Goal: Task Accomplishment & Management: Complete application form

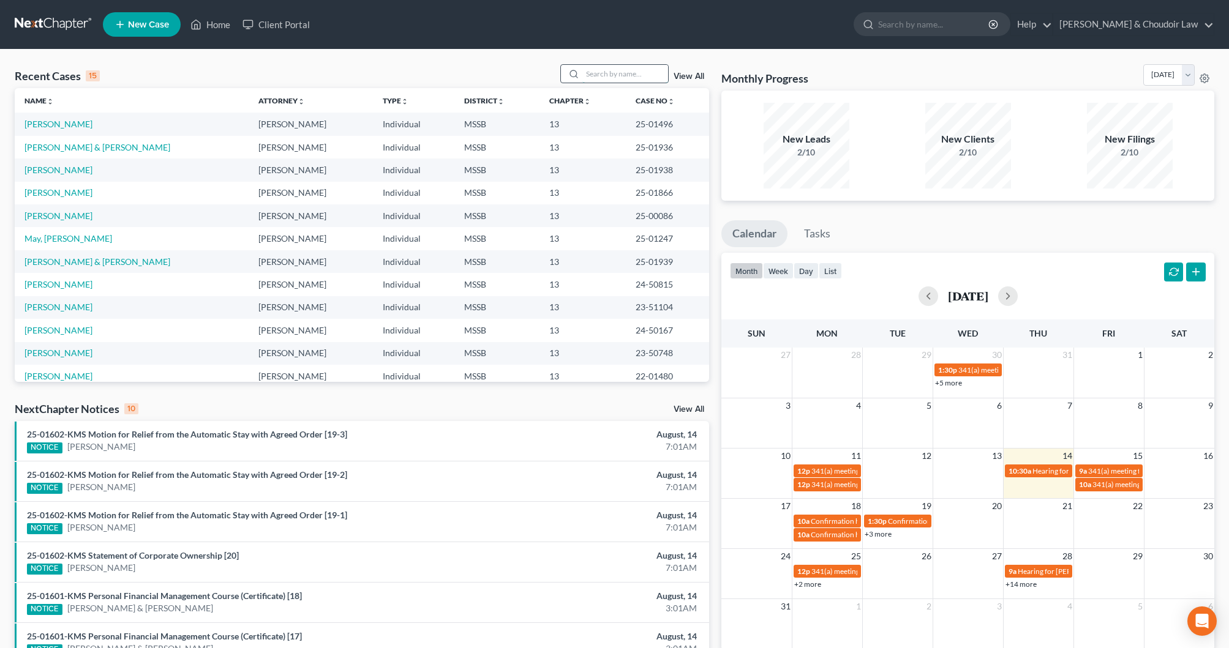
click at [619, 78] on input "search" at bounding box center [625, 74] width 86 height 18
type input "[PERSON_NAME]"
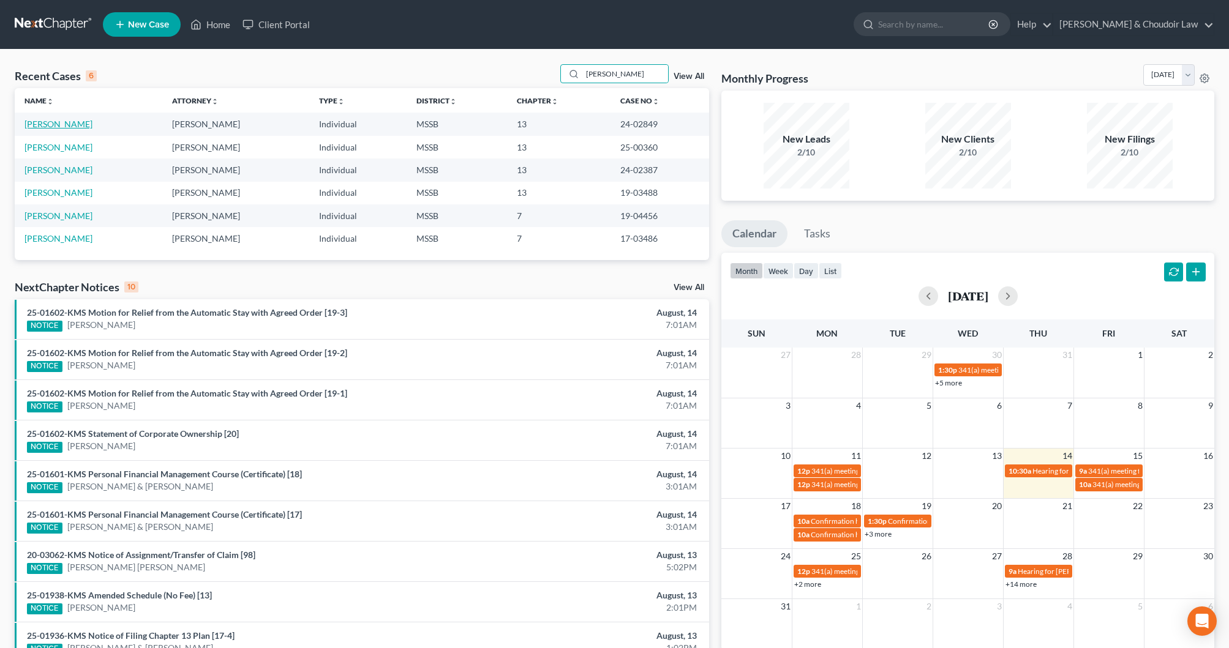
click at [42, 125] on link "[PERSON_NAME]" at bounding box center [58, 124] width 68 height 10
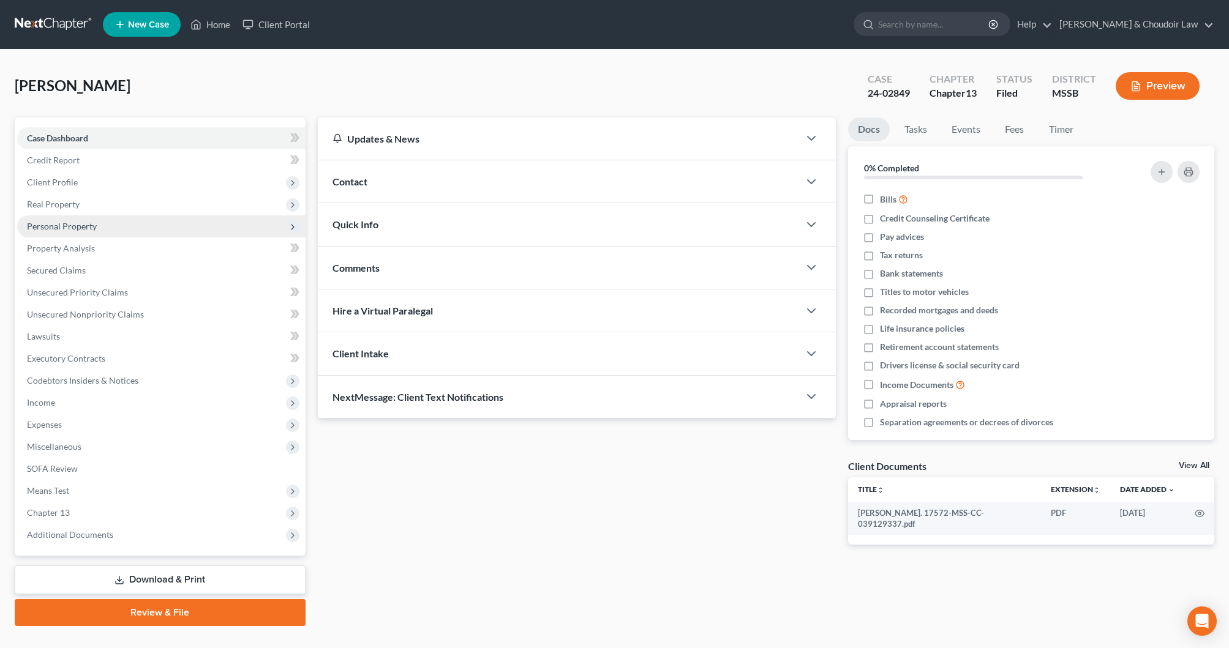
click at [91, 227] on span "Personal Property" at bounding box center [62, 226] width 70 height 10
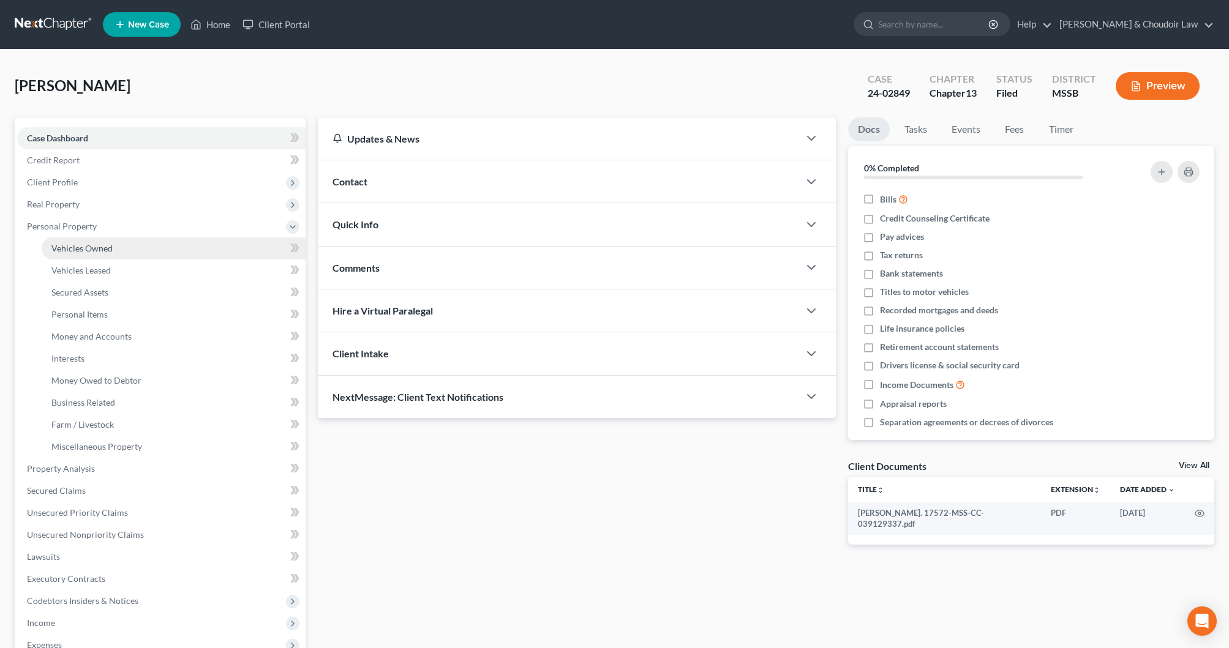
click at [105, 250] on span "Vehicles Owned" at bounding box center [81, 248] width 61 height 10
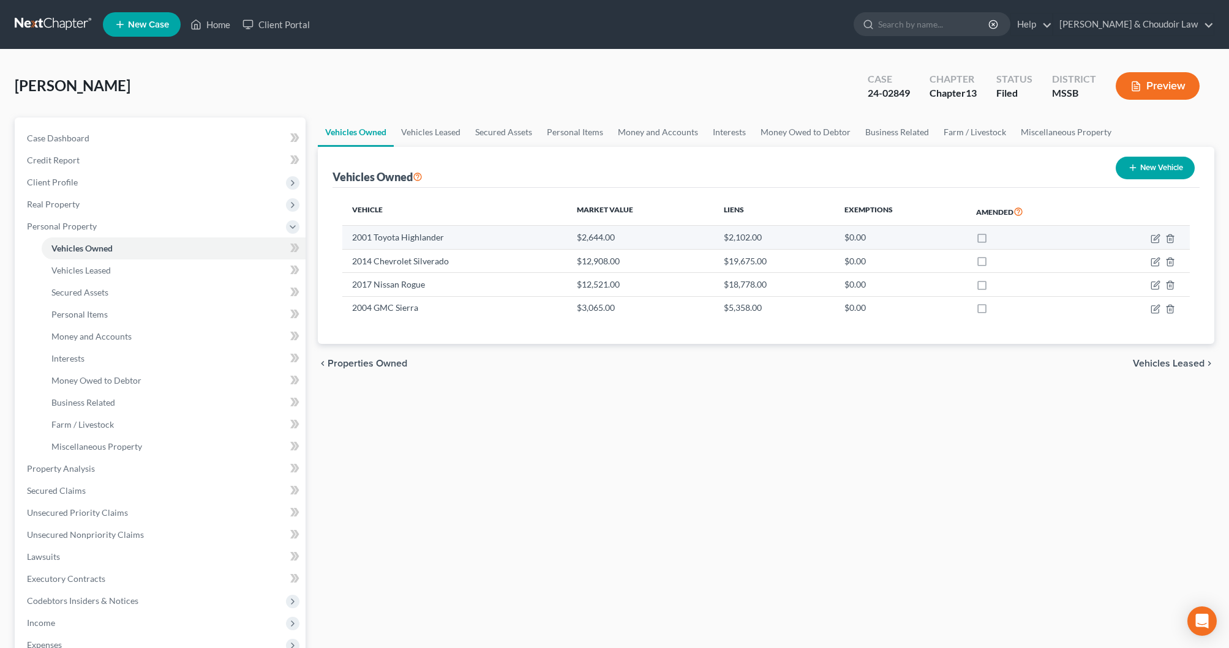
scroll to position [2, 0]
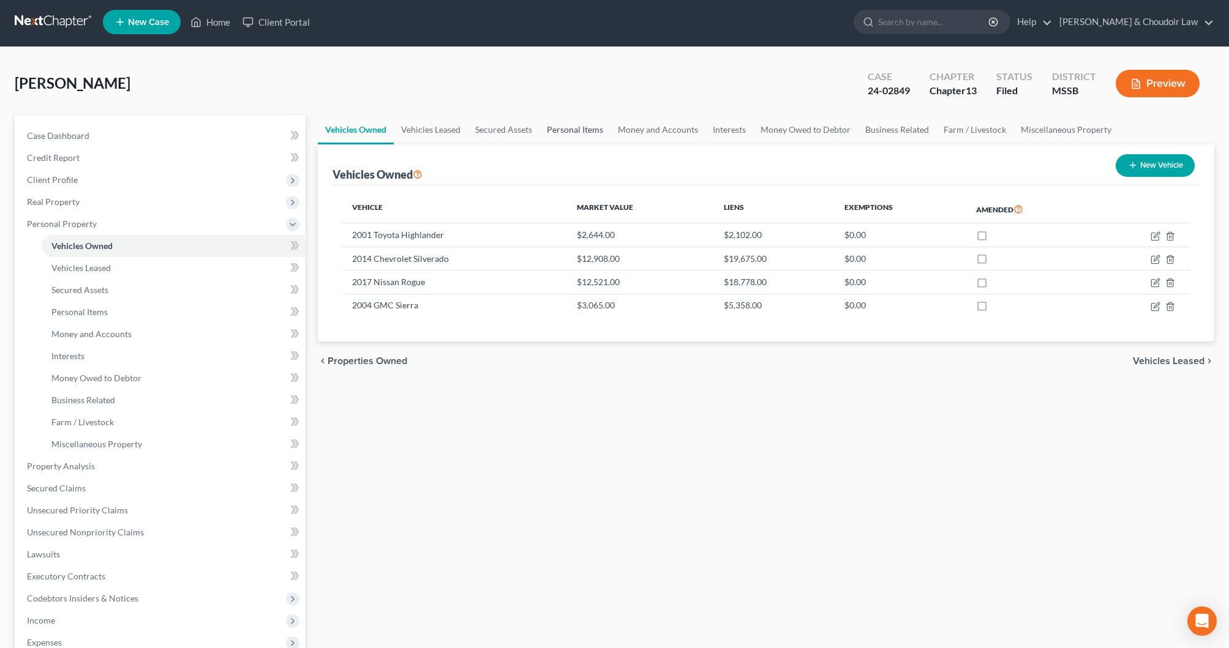
click at [584, 133] on link "Personal Items" at bounding box center [574, 129] width 71 height 29
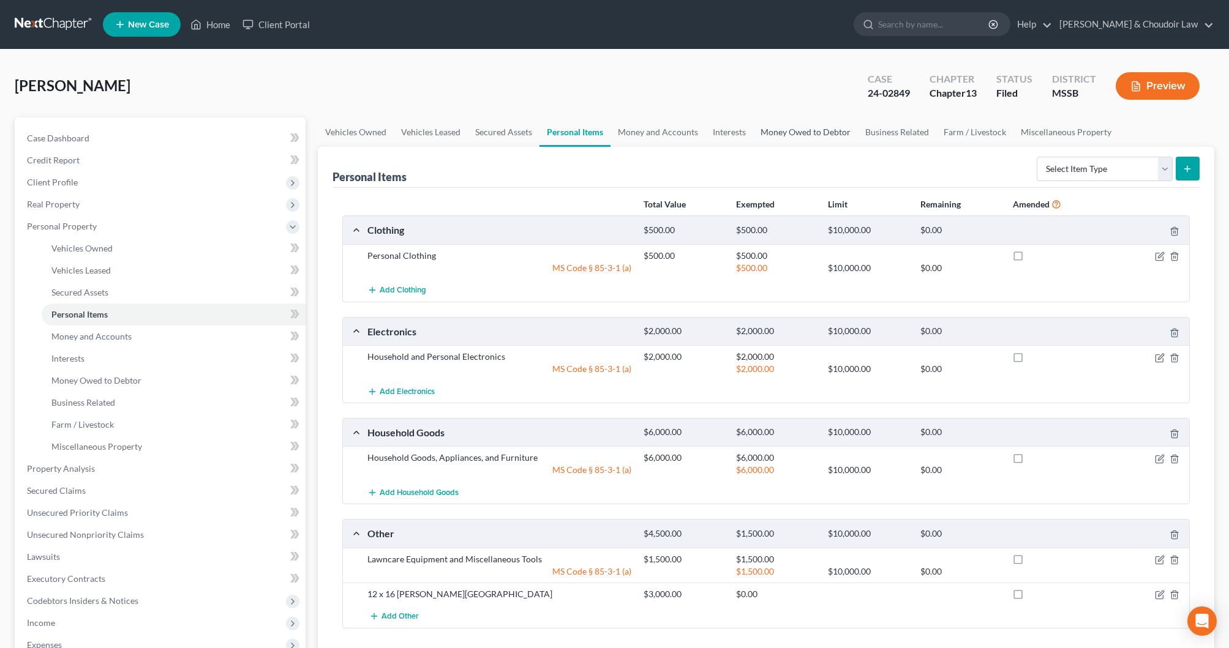
click at [825, 131] on link "Money Owed to Debtor" at bounding box center [805, 132] width 105 height 29
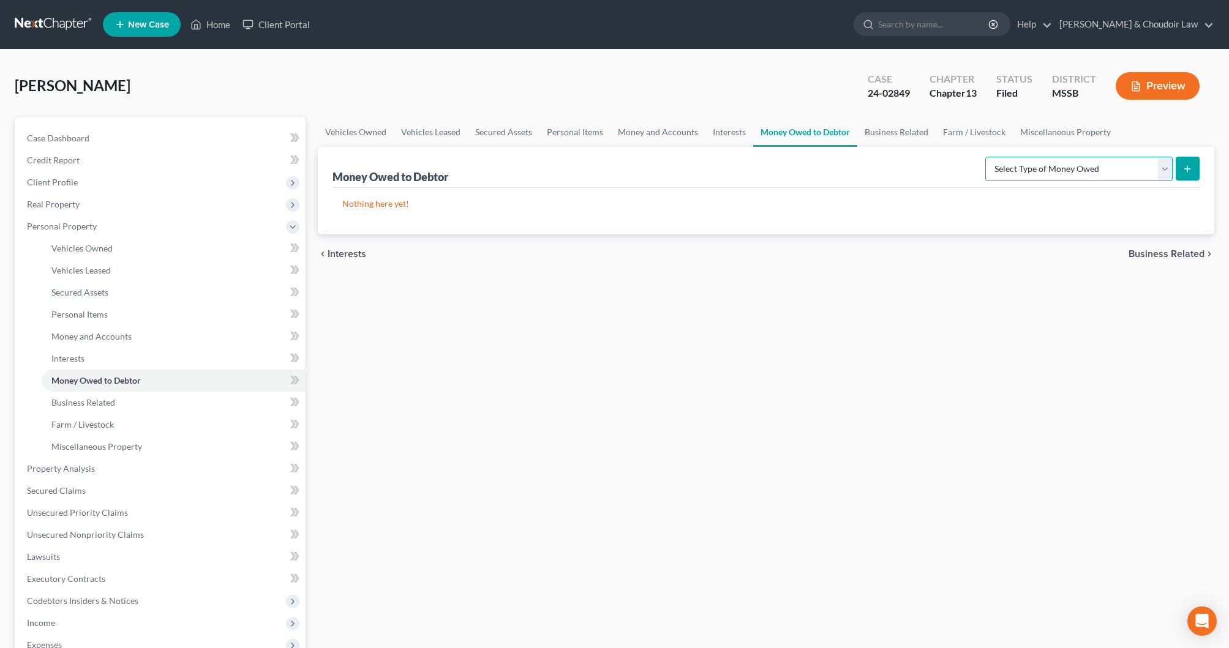
select select "claims_against_third_parties"
click at [1184, 170] on icon "submit" at bounding box center [1187, 169] width 10 height 10
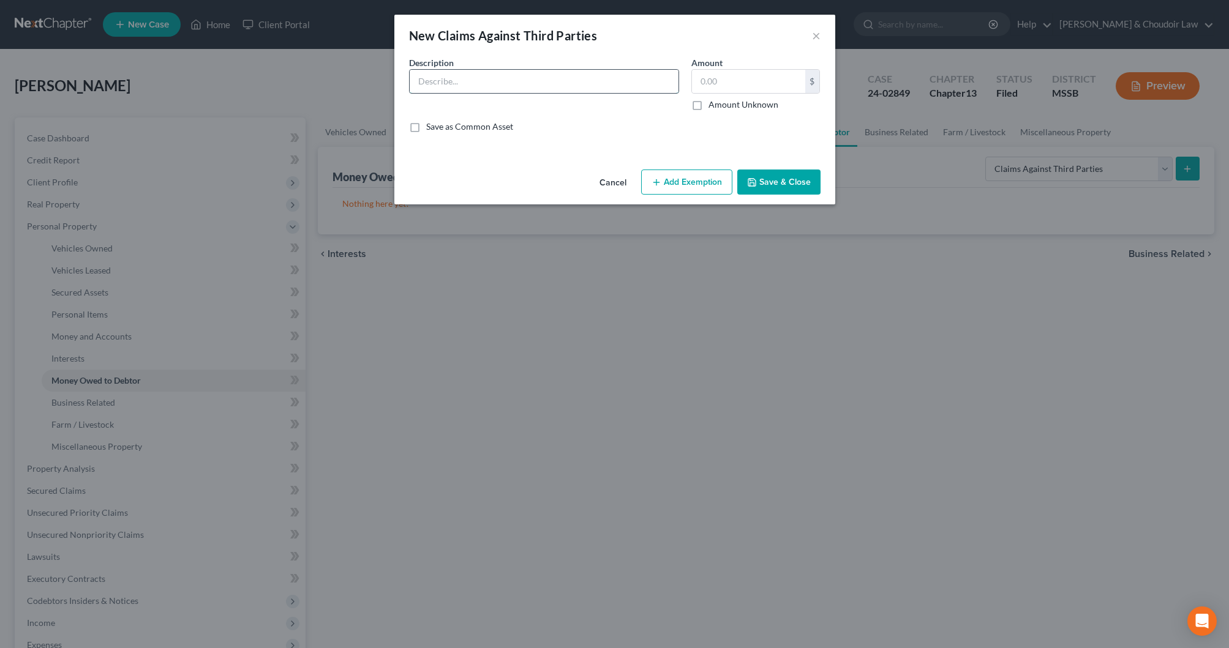
click at [506, 87] on input "text" at bounding box center [544, 81] width 269 height 23
click at [472, 84] on input "Personal Injury Claim post-petition (occurred [DATE]) Debtor is using" at bounding box center [544, 81] width 269 height 23
drag, startPoint x: 482, startPoint y: 84, endPoint x: 413, endPoint y: 79, distance: 69.4
click at [413, 79] on input "Personal Injury Claim post-petition (occurred [DATE]) Debtor is using" at bounding box center [544, 81] width 269 height 23
drag, startPoint x: 493, startPoint y: 81, endPoint x: 499, endPoint y: 86, distance: 7.4
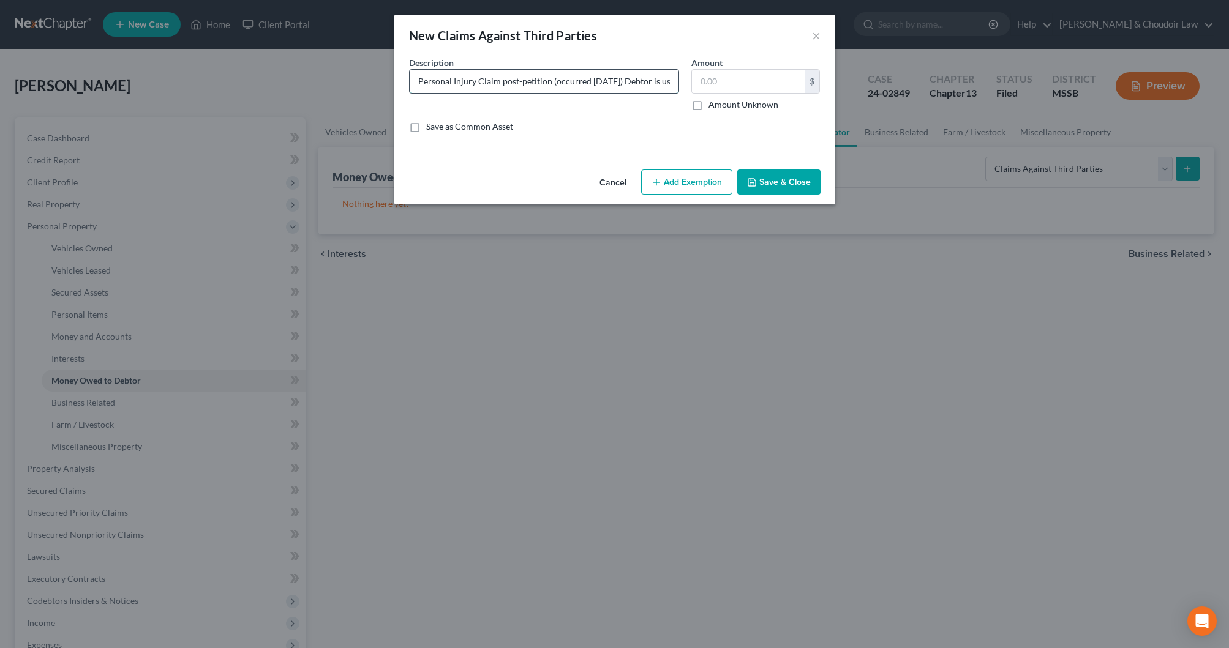
click at [493, 81] on input "Personal Injury Claim post-petition (occurred [DATE]) Debtor is using" at bounding box center [544, 81] width 269 height 23
type input "Personal Injury Claim from auto accident that occurred post-petition (occurred …"
click at [719, 111] on div "Description * Personal Injury Claim from auto accident that occurred post-petit…" at bounding box center [615, 99] width 424 height 86
click at [724, 108] on label "Amount Unknown" at bounding box center [743, 105] width 70 height 12
click at [721, 107] on input "Amount Unknown" at bounding box center [717, 103] width 8 height 8
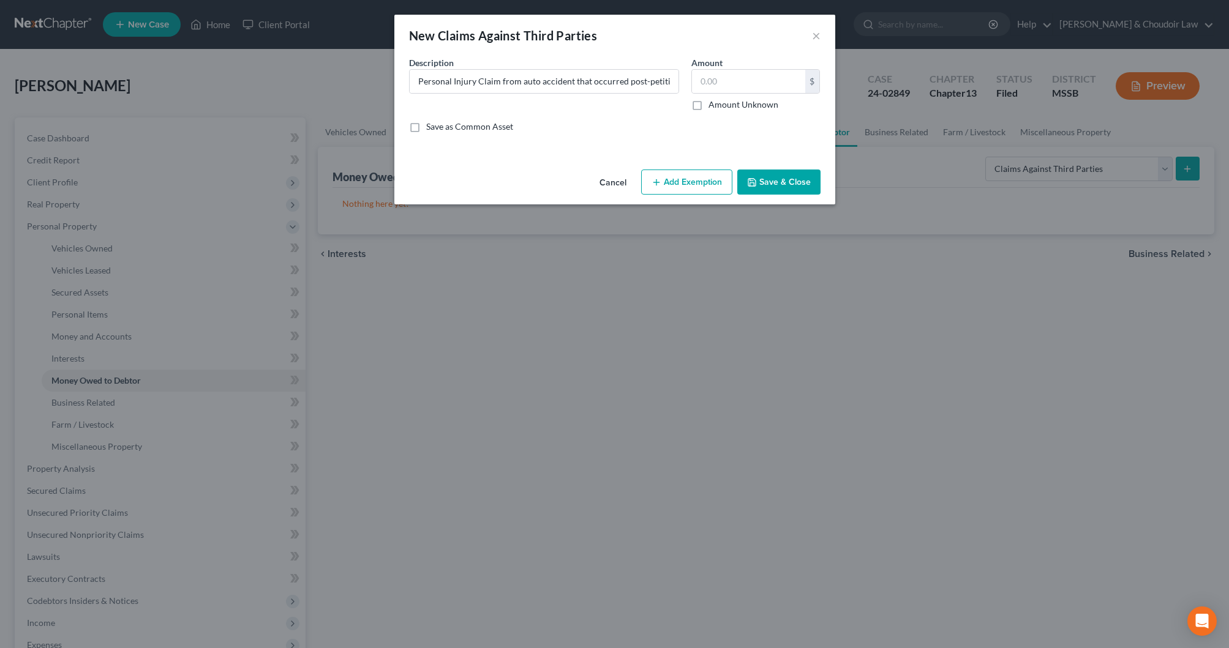
checkbox input "true"
type input "0.00"
click at [770, 184] on button "Save & Close" at bounding box center [778, 183] width 83 height 26
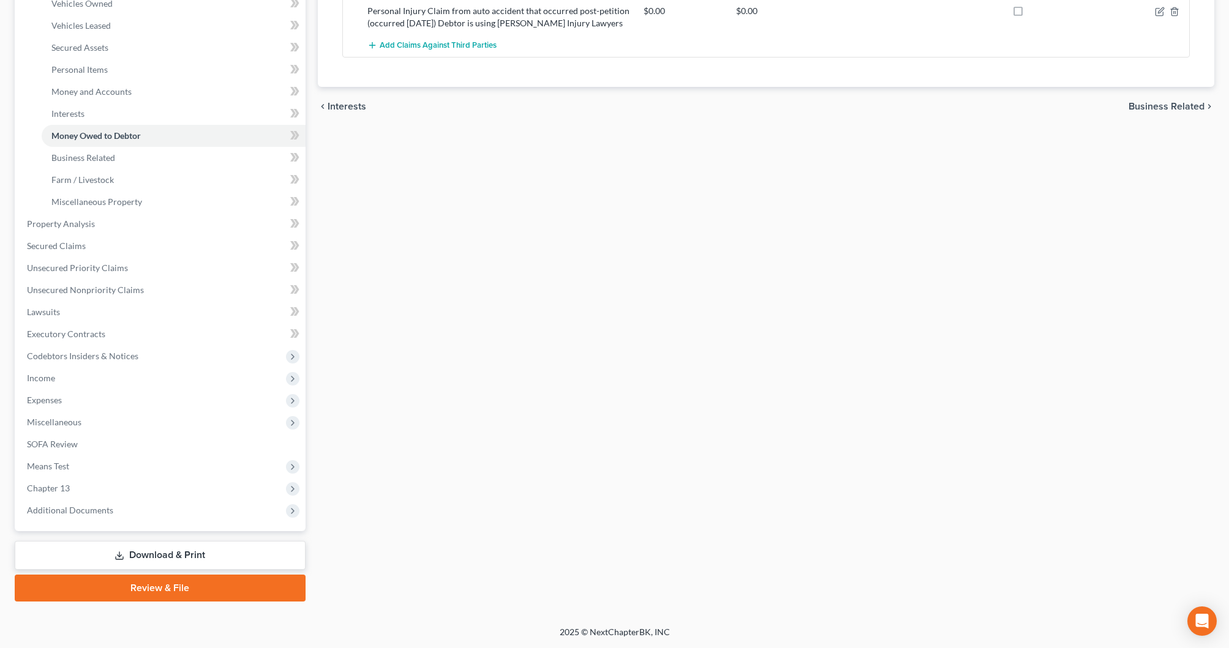
scroll to position [245, 0]
click at [223, 560] on link "Download & Print" at bounding box center [160, 555] width 291 height 29
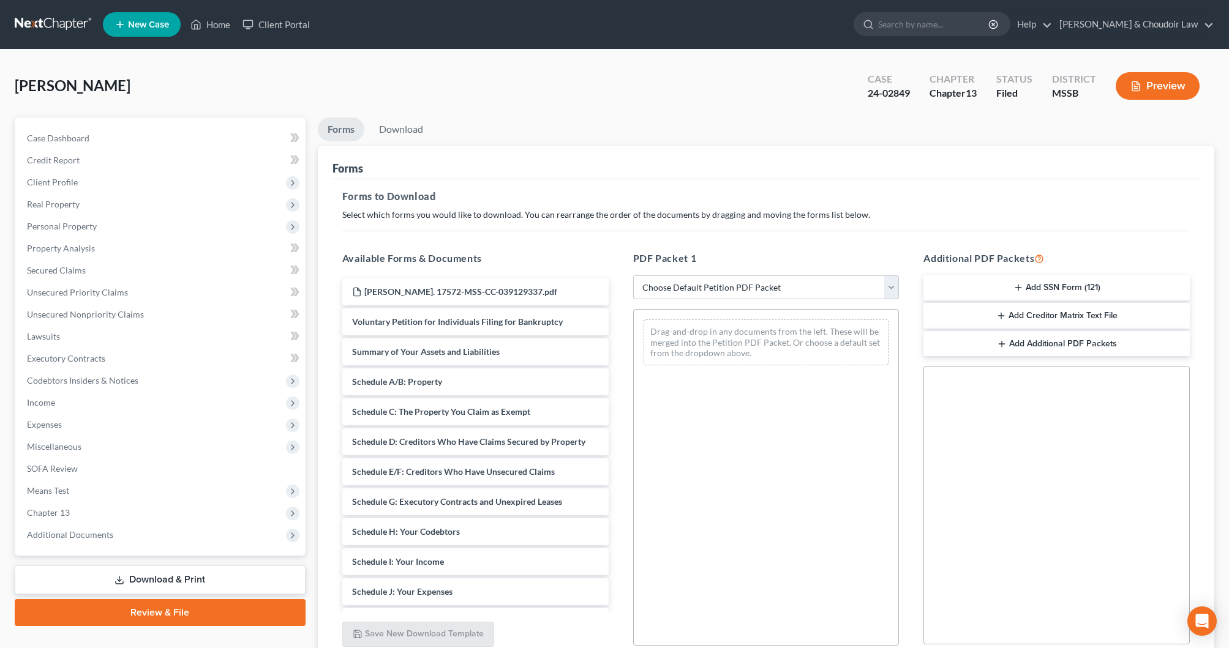
click at [1197, 77] on div "Preview" at bounding box center [1160, 87] width 108 height 36
click at [1180, 89] on button "Preview" at bounding box center [1157, 86] width 84 height 28
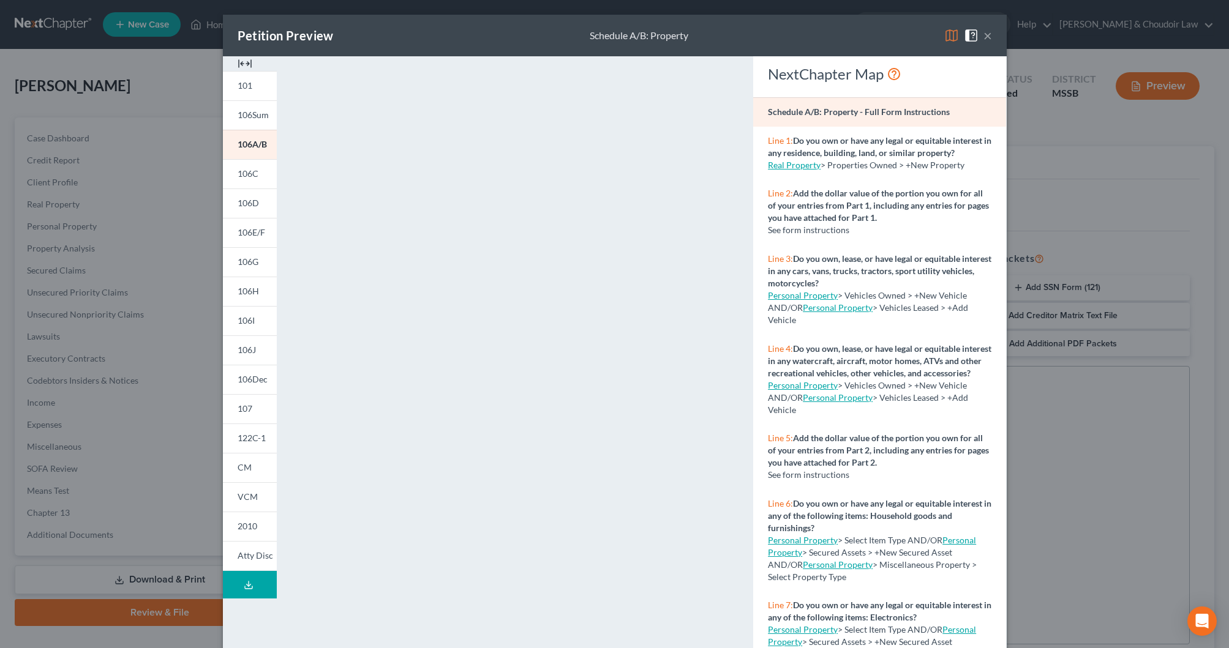
click at [987, 35] on button "×" at bounding box center [987, 35] width 9 height 15
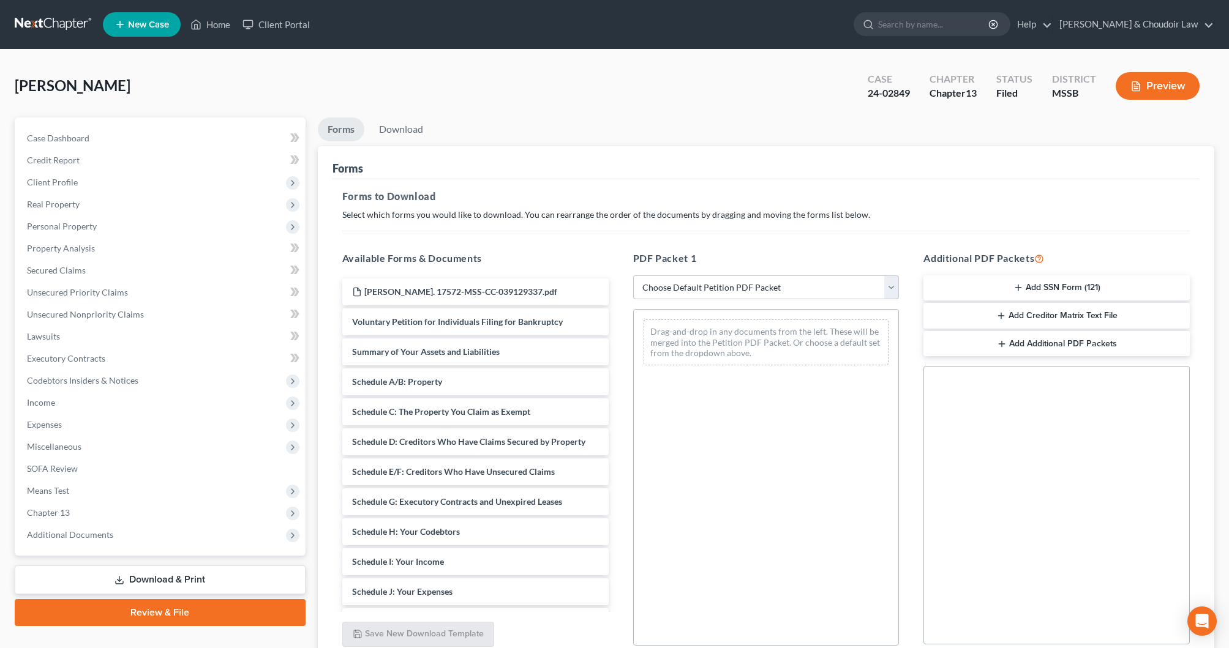
select select "2"
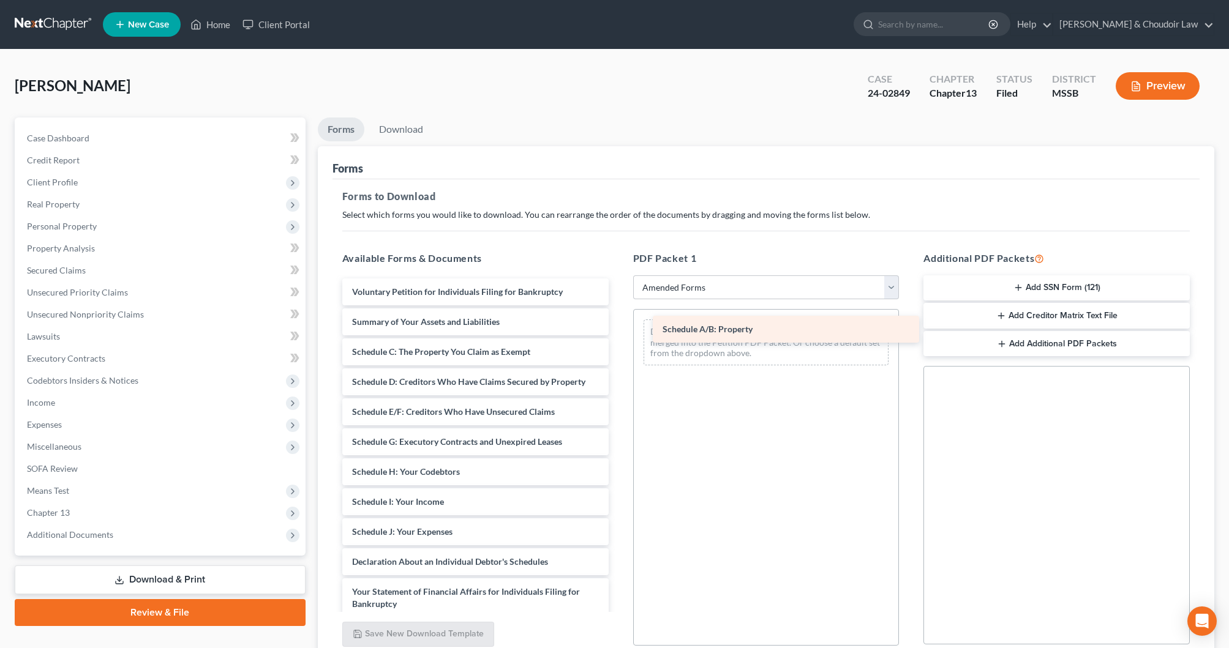
drag, startPoint x: 437, startPoint y: 351, endPoint x: 738, endPoint y: 331, distance: 302.5
click at [618, 329] on div "Schedule A/B: Property Voluntary Petition for Individuals Filing for Bankruptcy…" at bounding box center [475, 529] width 286 height 501
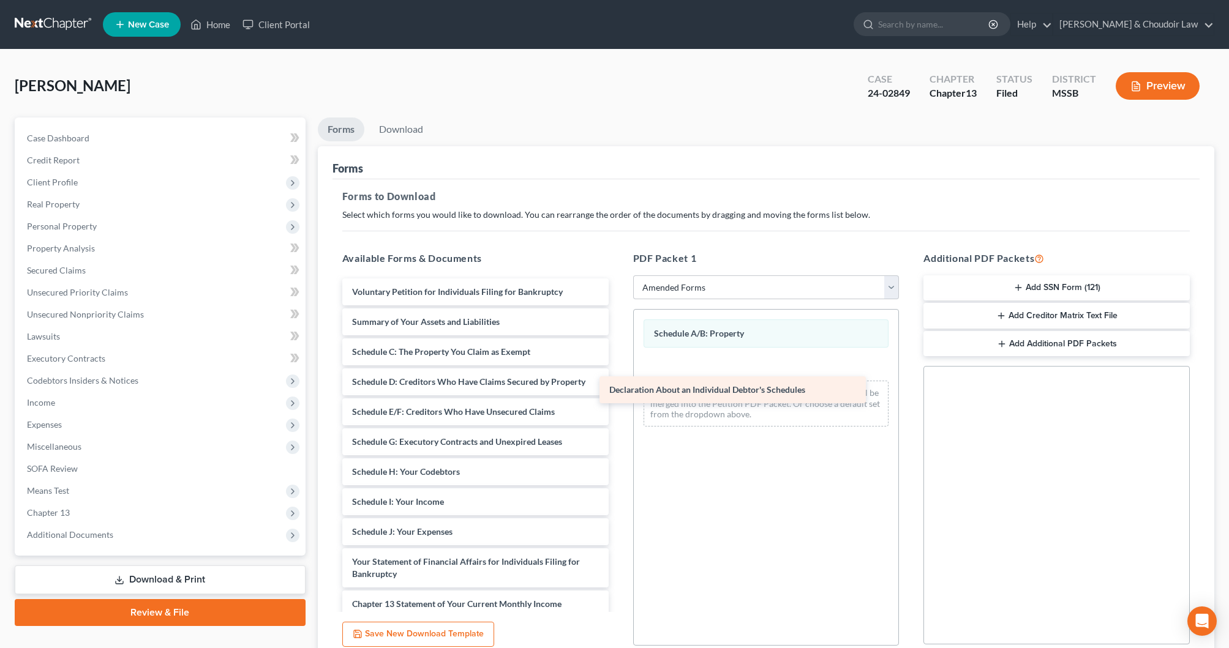
drag, startPoint x: 495, startPoint y: 563, endPoint x: 757, endPoint y: 387, distance: 316.3
click at [618, 387] on div "Declaration About an Individual Debtor's Schedules Voluntary Petition for Indiv…" at bounding box center [475, 514] width 286 height 471
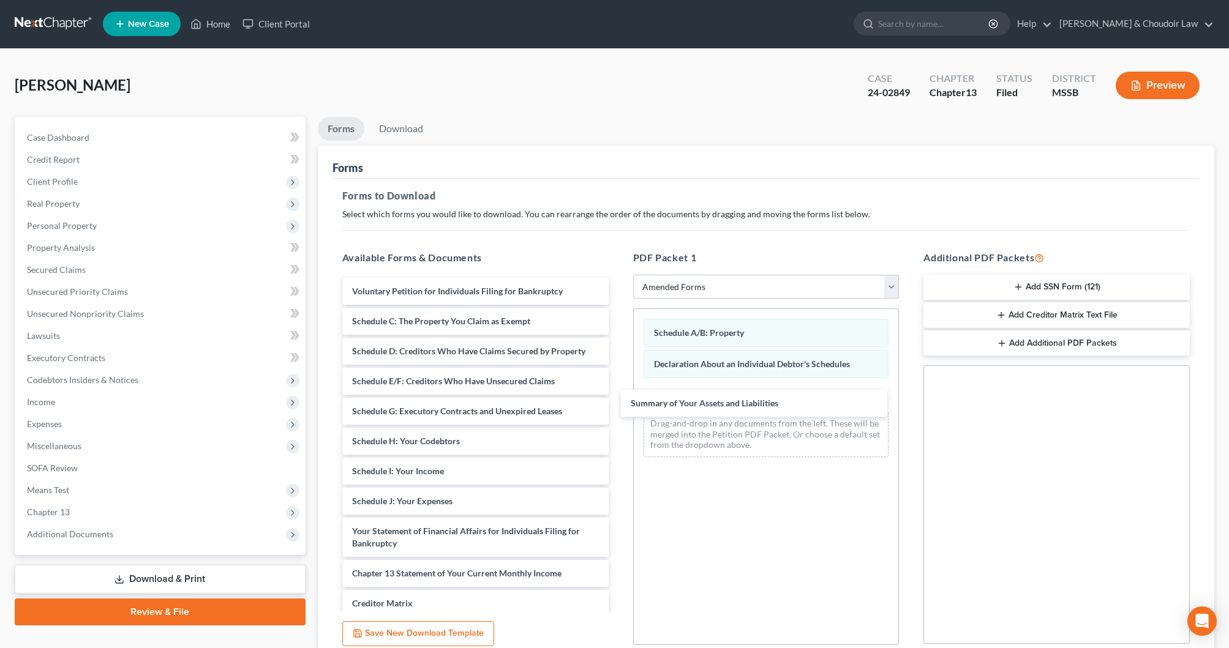
drag, startPoint x: 490, startPoint y: 325, endPoint x: 781, endPoint y: 410, distance: 302.8
click at [618, 406] on div "Summary of Your Assets and Liabilities Voluntary Petition for Individuals Filin…" at bounding box center [475, 498] width 286 height 441
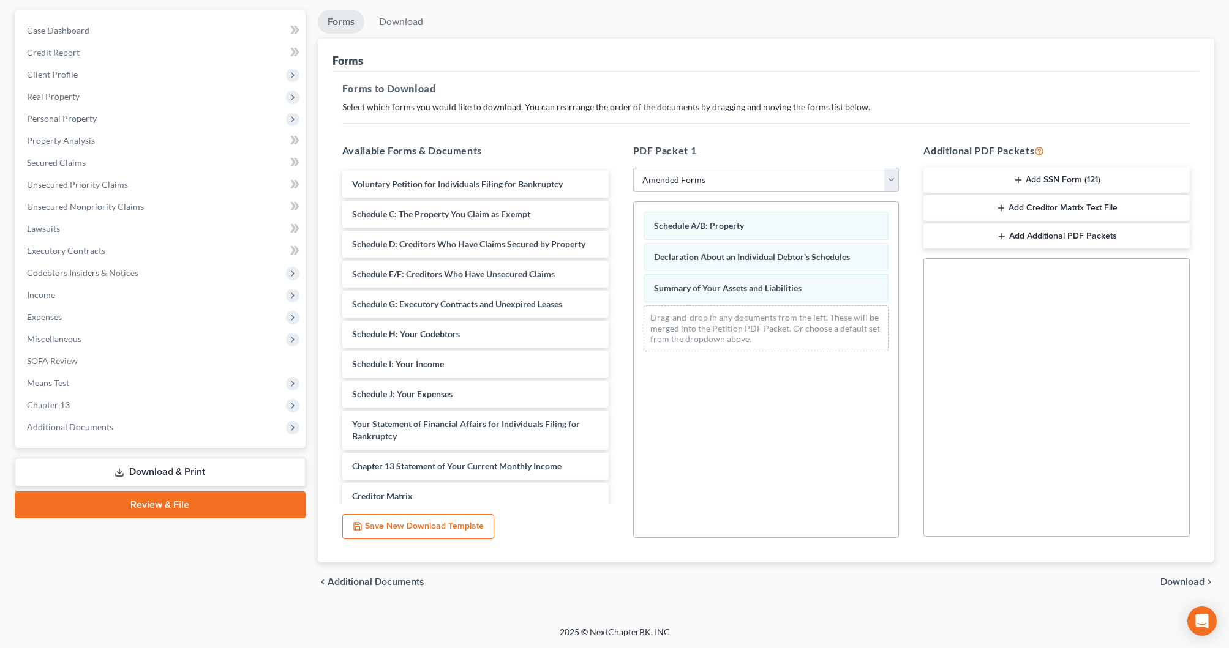
click at [1188, 583] on span "Download" at bounding box center [1182, 582] width 44 height 10
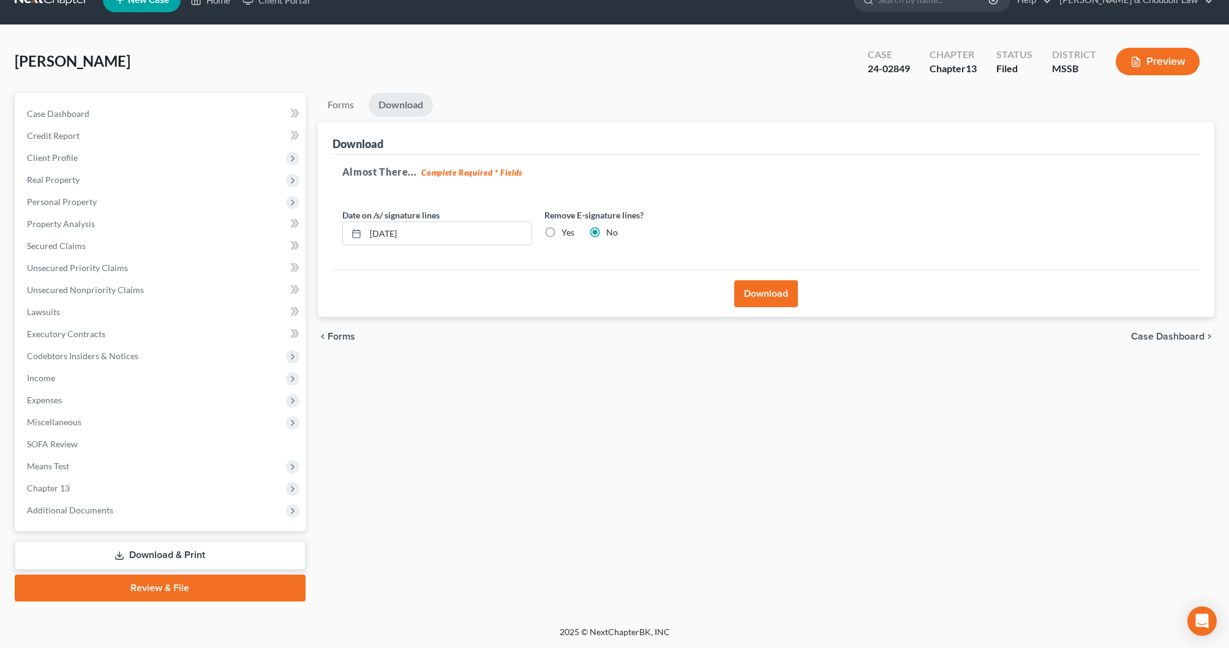
scroll to position [24, 0]
click at [782, 292] on button "Download" at bounding box center [766, 293] width 64 height 27
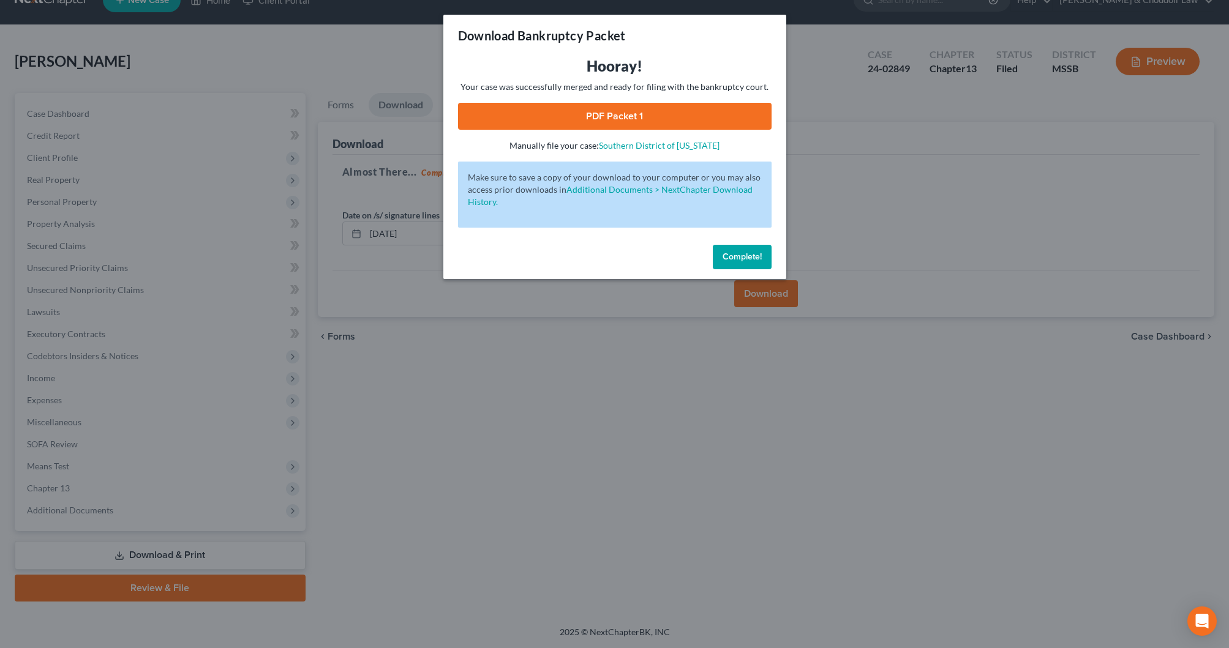
click at [641, 110] on link "PDF Packet 1" at bounding box center [614, 116] width 313 height 27
click at [741, 254] on span "Complete!" at bounding box center [741, 257] width 39 height 10
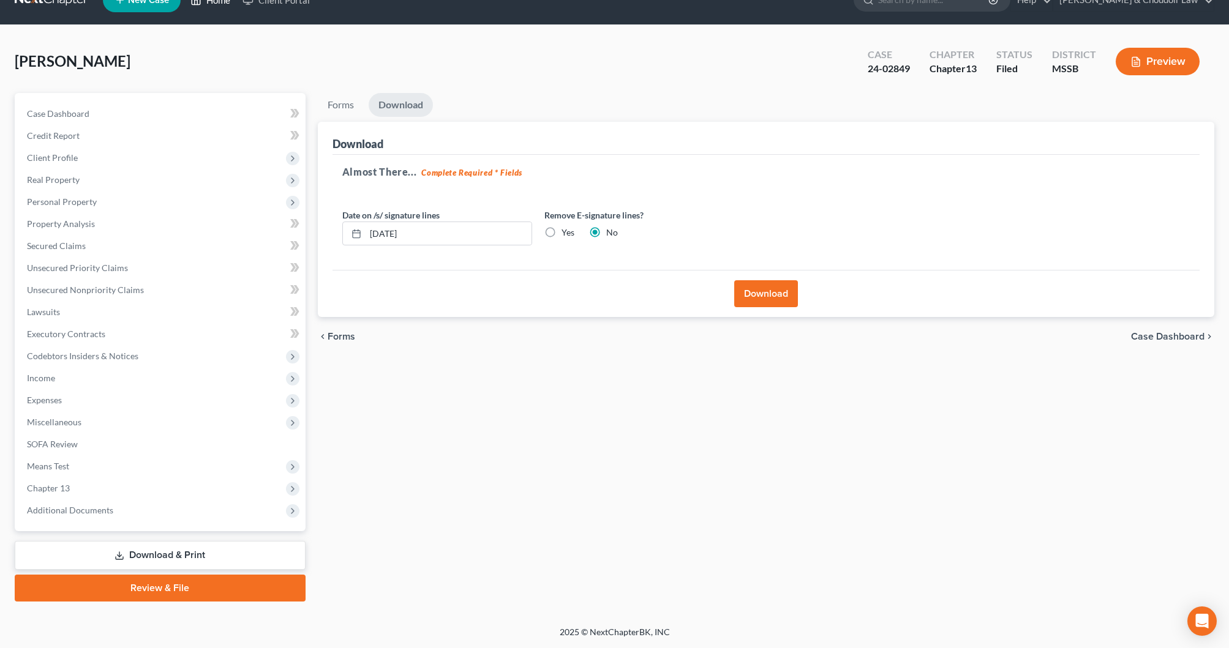
click at [214, 4] on link "Home" at bounding box center [210, 0] width 52 height 22
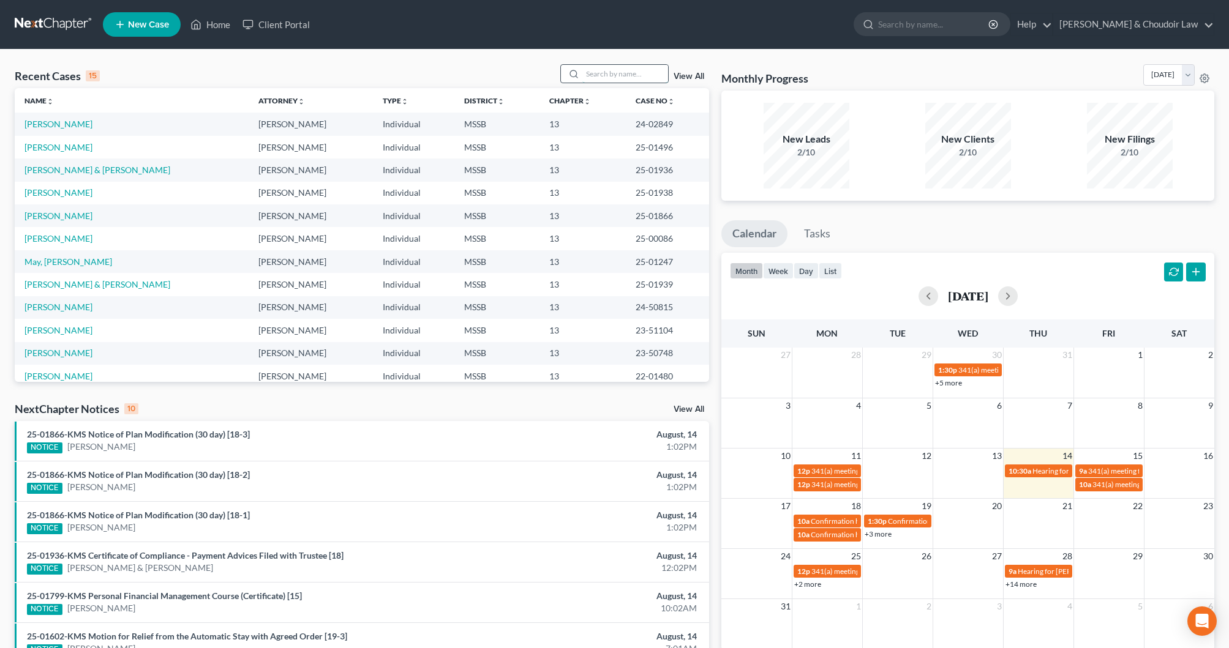
click at [626, 78] on input "search" at bounding box center [625, 74] width 86 height 18
type input "[PERSON_NAME]"
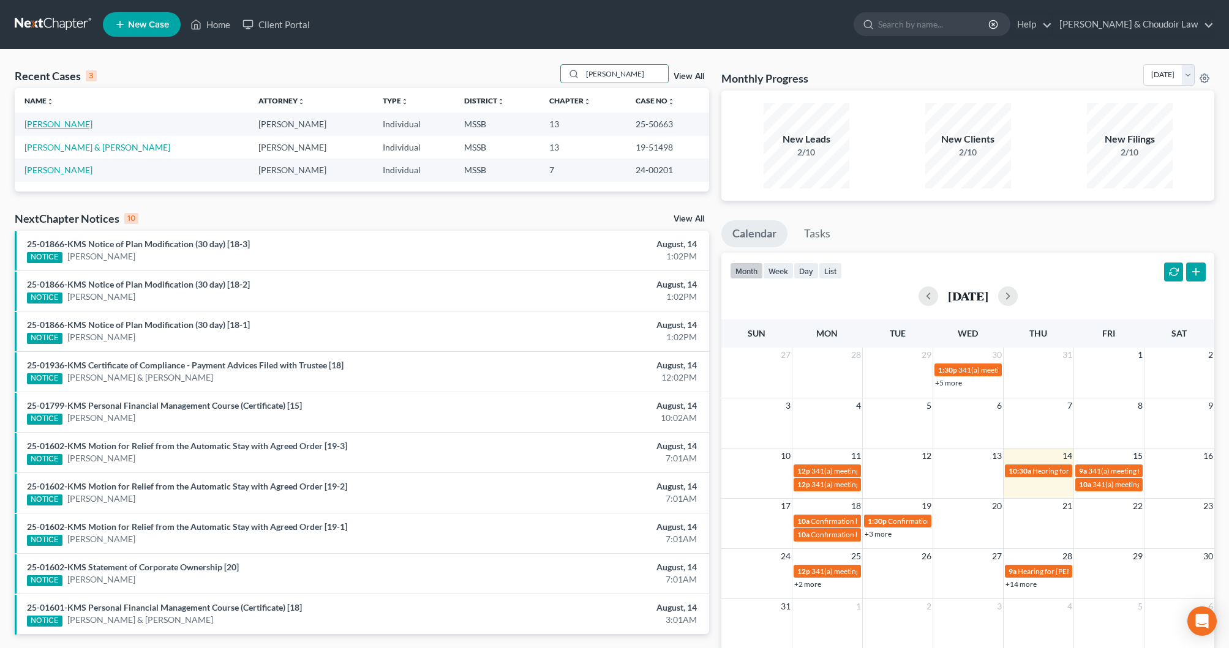
click at [39, 126] on link "[PERSON_NAME]" at bounding box center [58, 124] width 68 height 10
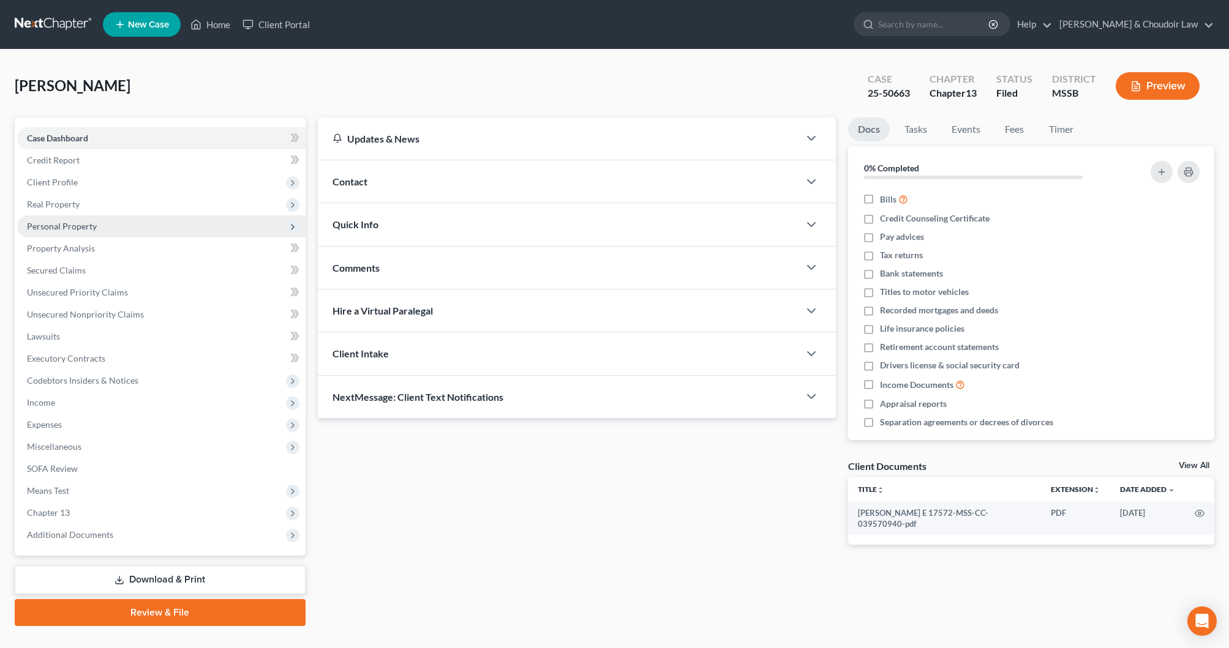
click at [83, 228] on span "Personal Property" at bounding box center [62, 226] width 70 height 10
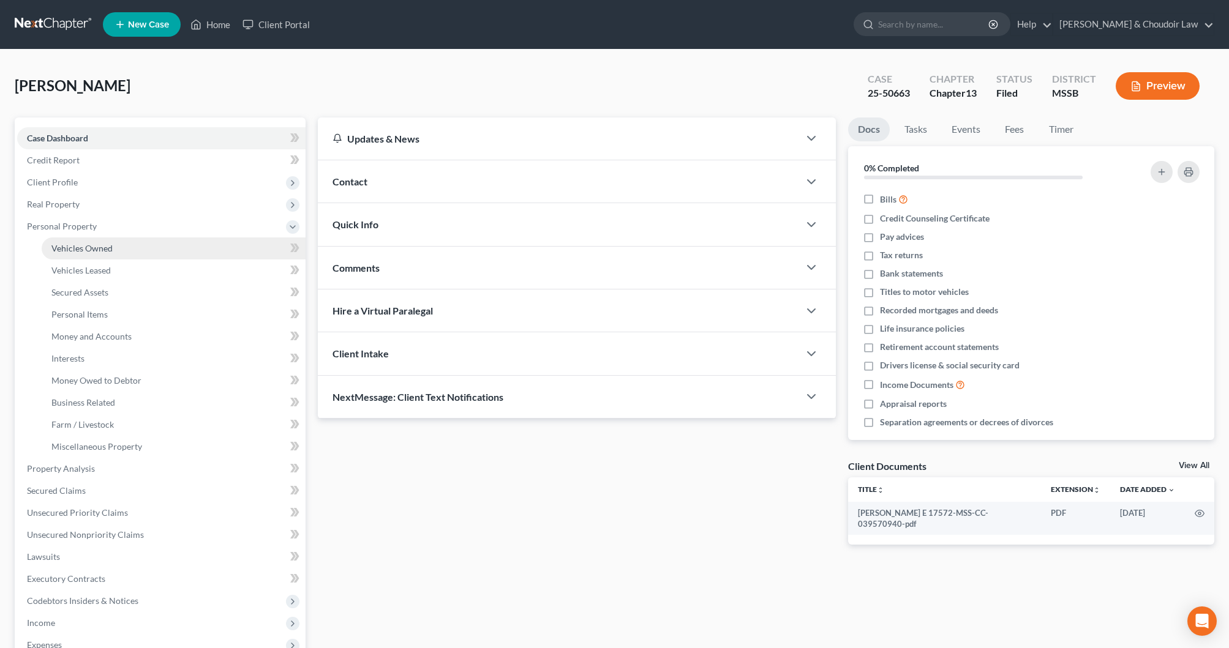
click at [89, 243] on span "Vehicles Owned" at bounding box center [81, 248] width 61 height 10
